Goal: Book appointment/travel/reservation

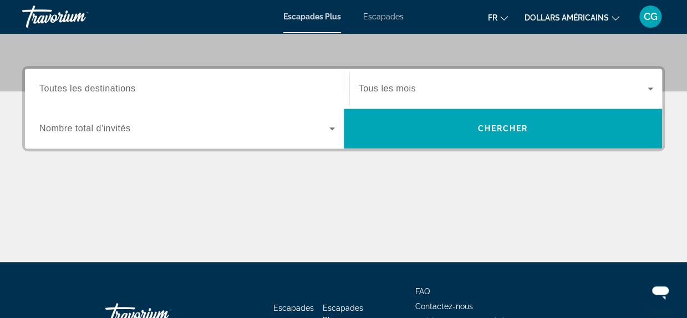
scroll to position [244, 0]
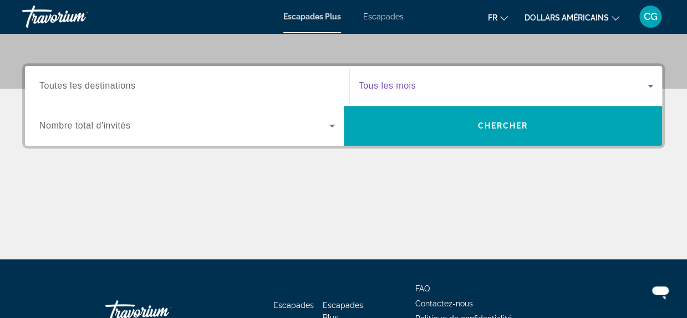
click at [651, 88] on icon "Widget de recherche" at bounding box center [649, 85] width 13 height 13
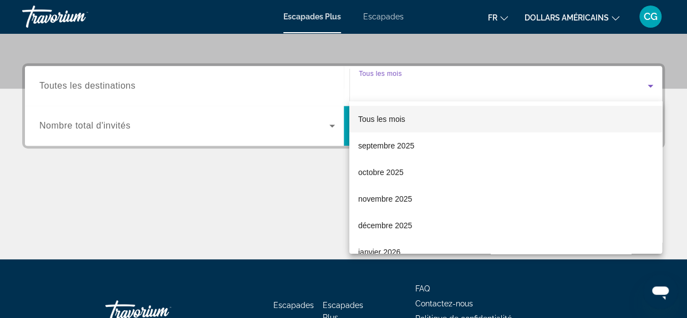
scroll to position [270, 0]
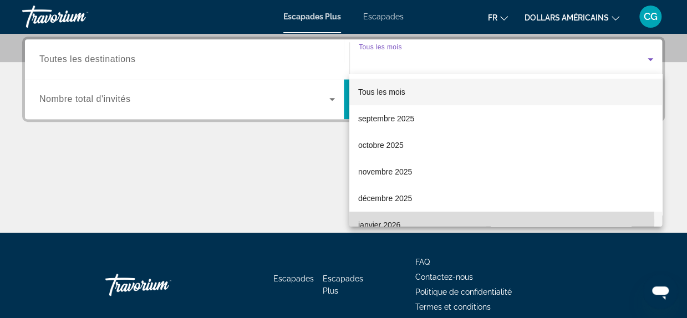
click at [429, 222] on mat-option "janvier 2026" at bounding box center [505, 225] width 313 height 27
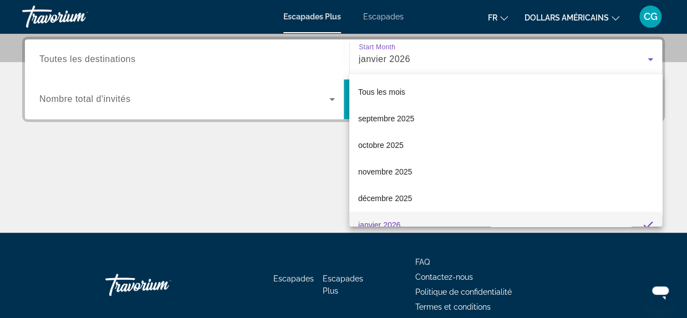
scroll to position [0, 0]
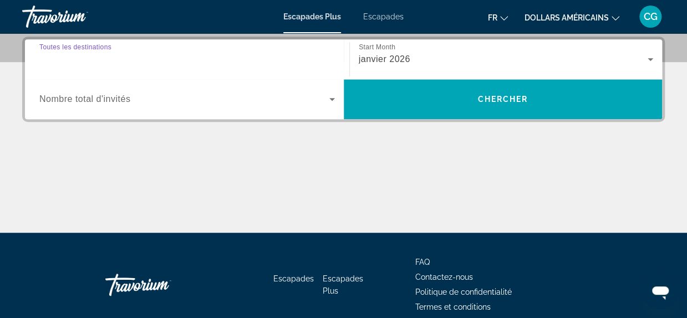
click at [203, 56] on input "Destination Toutes les destinations" at bounding box center [186, 59] width 295 height 13
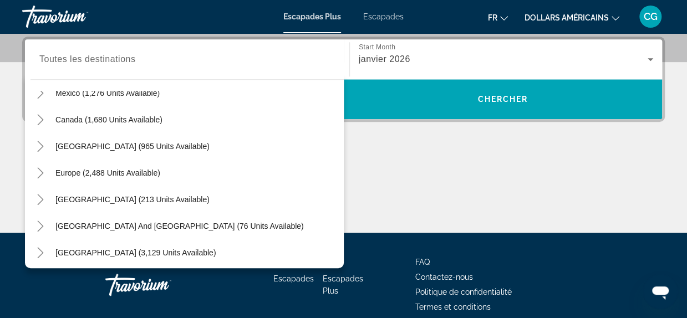
scroll to position [70, 0]
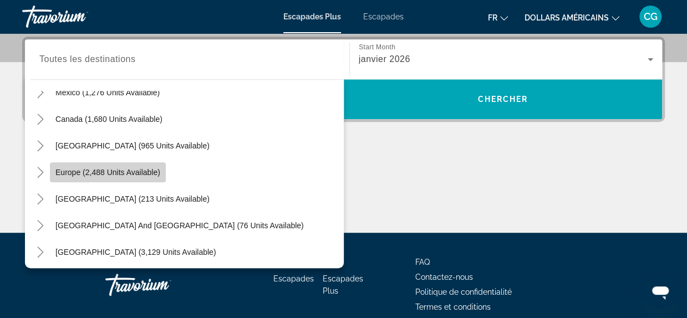
click at [147, 175] on span "Europe (2,488 units available)" at bounding box center [107, 172] width 105 height 9
type input "**********"
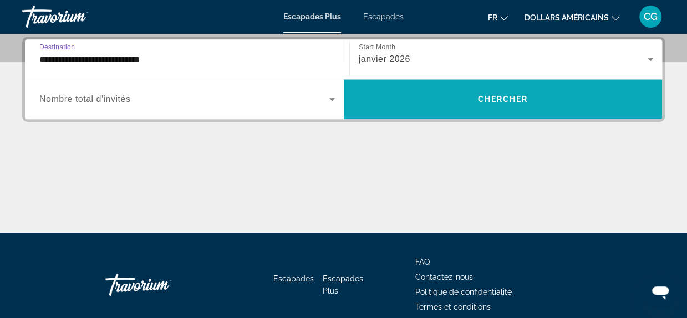
click at [407, 100] on span "Widget de recherche" at bounding box center [503, 99] width 319 height 27
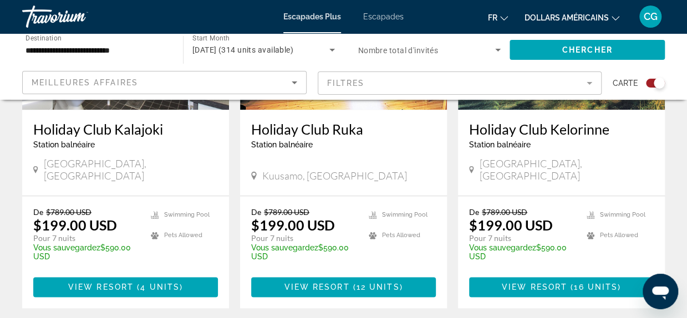
scroll to position [554, 0]
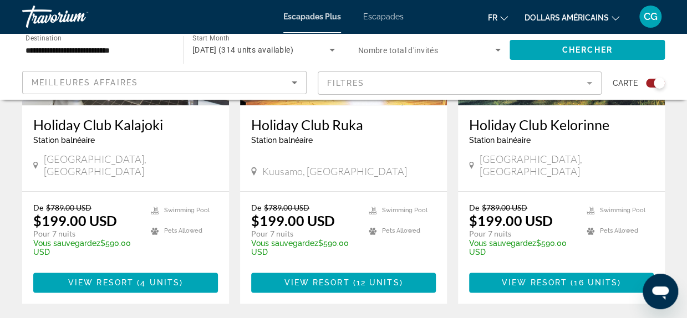
click at [617, 18] on icon "Changer de devise" at bounding box center [615, 18] width 8 height 4
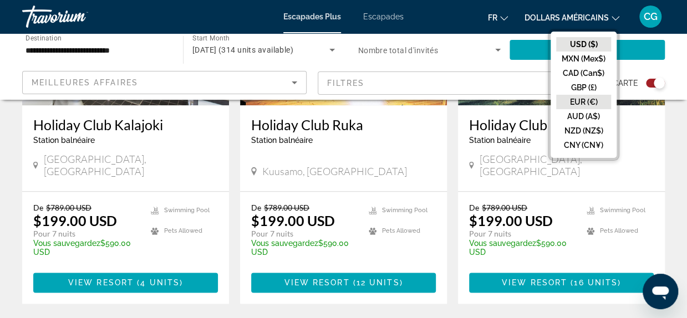
click at [587, 96] on button "EUR (€)" at bounding box center [583, 102] width 55 height 14
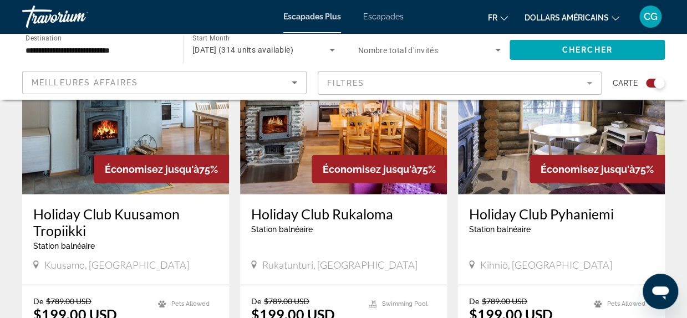
scroll to position [1265, 0]
click at [385, 130] on img "Contenu principal" at bounding box center [343, 106] width 207 height 177
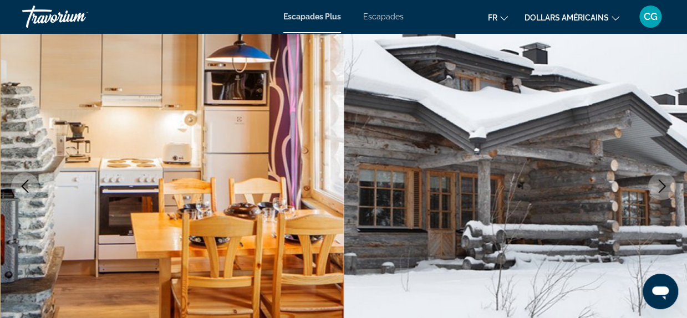
scroll to position [111, 0]
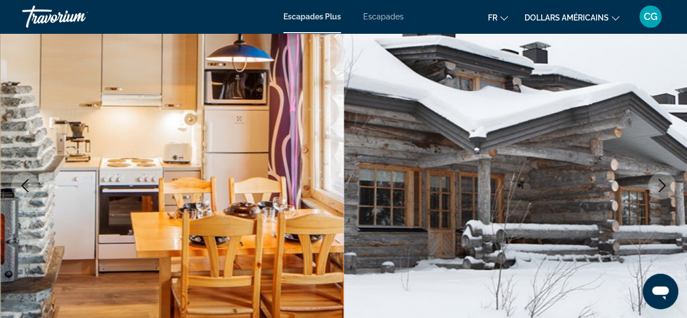
click at [659, 190] on icon "Next image" at bounding box center [661, 185] width 7 height 13
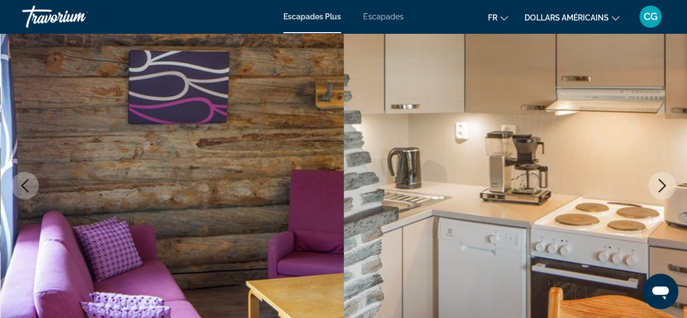
click at [659, 190] on icon "Next image" at bounding box center [661, 185] width 7 height 13
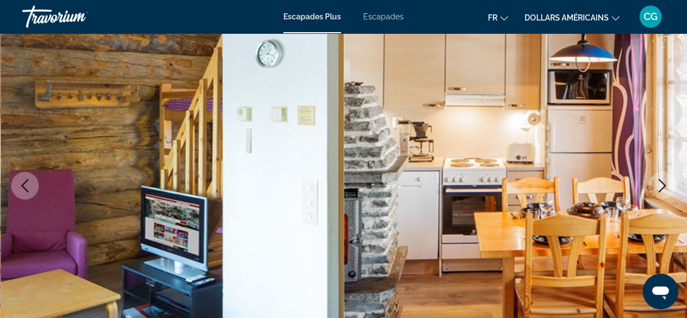
click at [659, 190] on icon "Next image" at bounding box center [661, 185] width 7 height 13
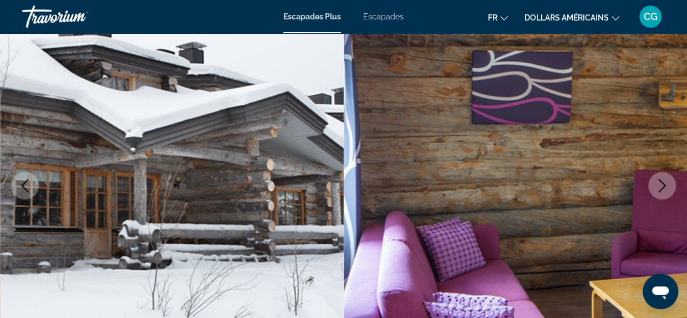
click at [659, 190] on icon "Next image" at bounding box center [661, 185] width 7 height 13
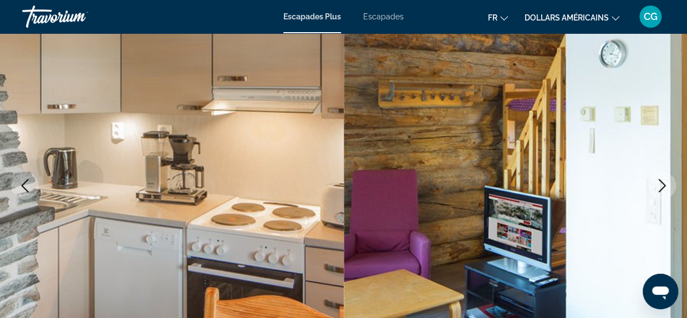
click at [659, 190] on icon "Next image" at bounding box center [661, 185] width 7 height 13
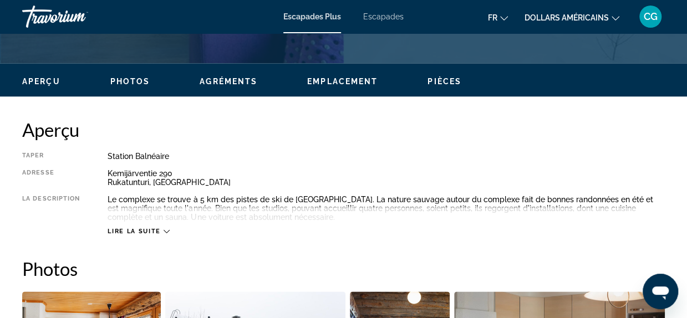
scroll to position [532, 0]
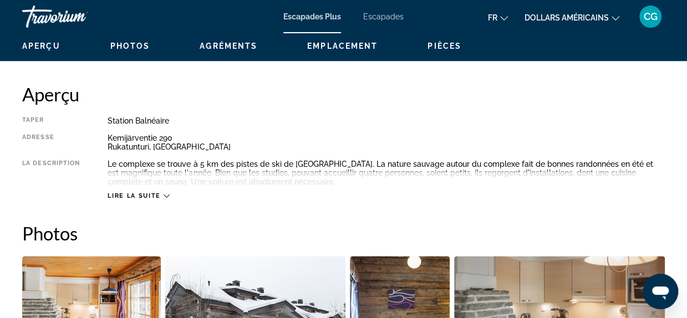
click at [134, 197] on span "Lire la suite" at bounding box center [134, 195] width 53 height 7
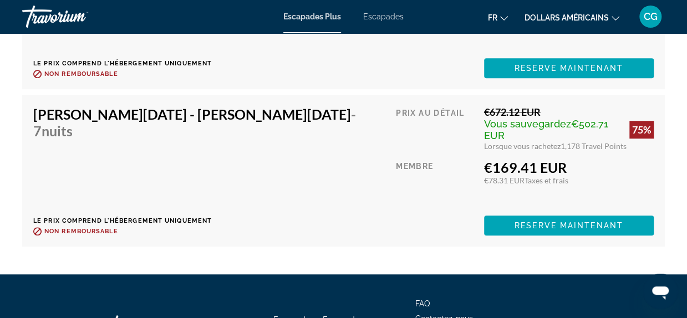
scroll to position [2438, 0]
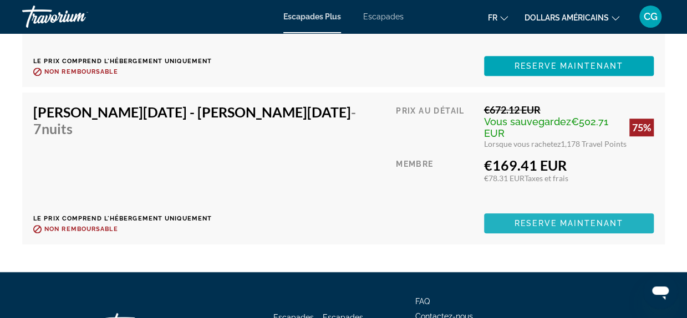
click at [535, 219] on span "Reserve maintenant" at bounding box center [568, 223] width 109 height 9
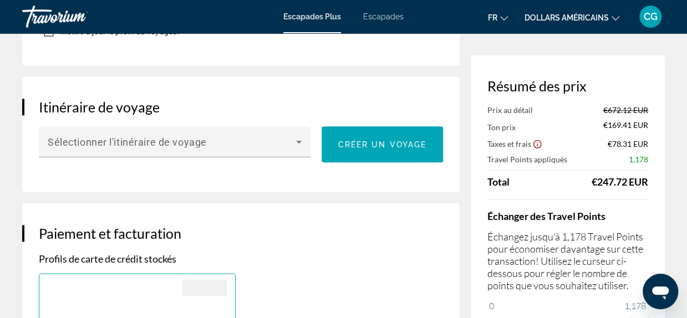
scroll to position [643, 0]
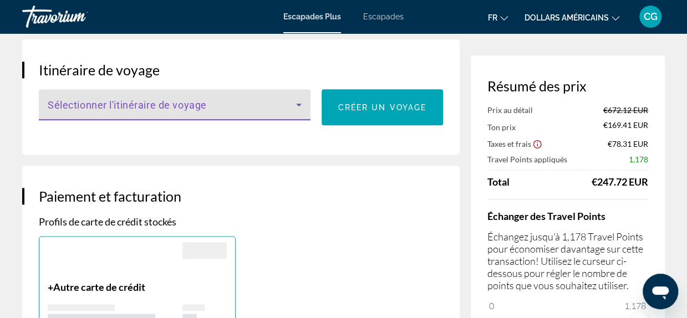
click at [298, 104] on icon "Contenu principal" at bounding box center [299, 105] width 6 height 3
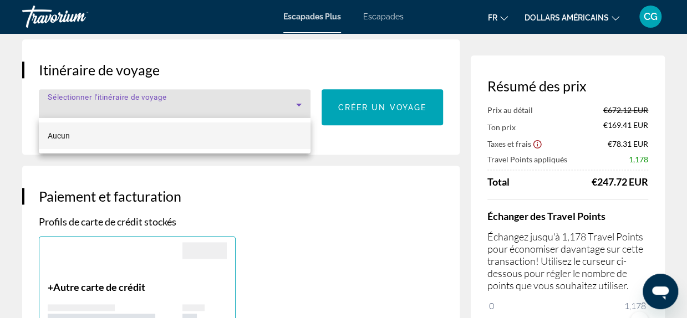
click at [349, 141] on div at bounding box center [343, 159] width 687 height 318
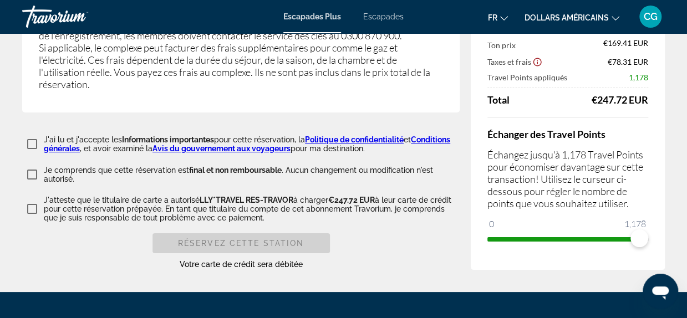
scroll to position [2039, 0]
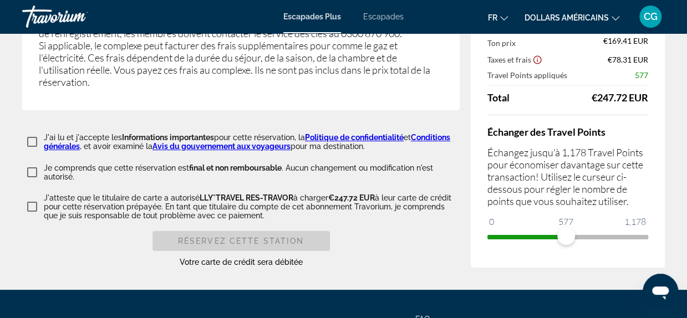
click at [566, 226] on span "ngx-slider" at bounding box center [526, 235] width 79 height 18
click at [647, 235] on span "ngx-slider" at bounding box center [567, 237] width 161 height 4
